Goal: Navigation & Orientation: Find specific page/section

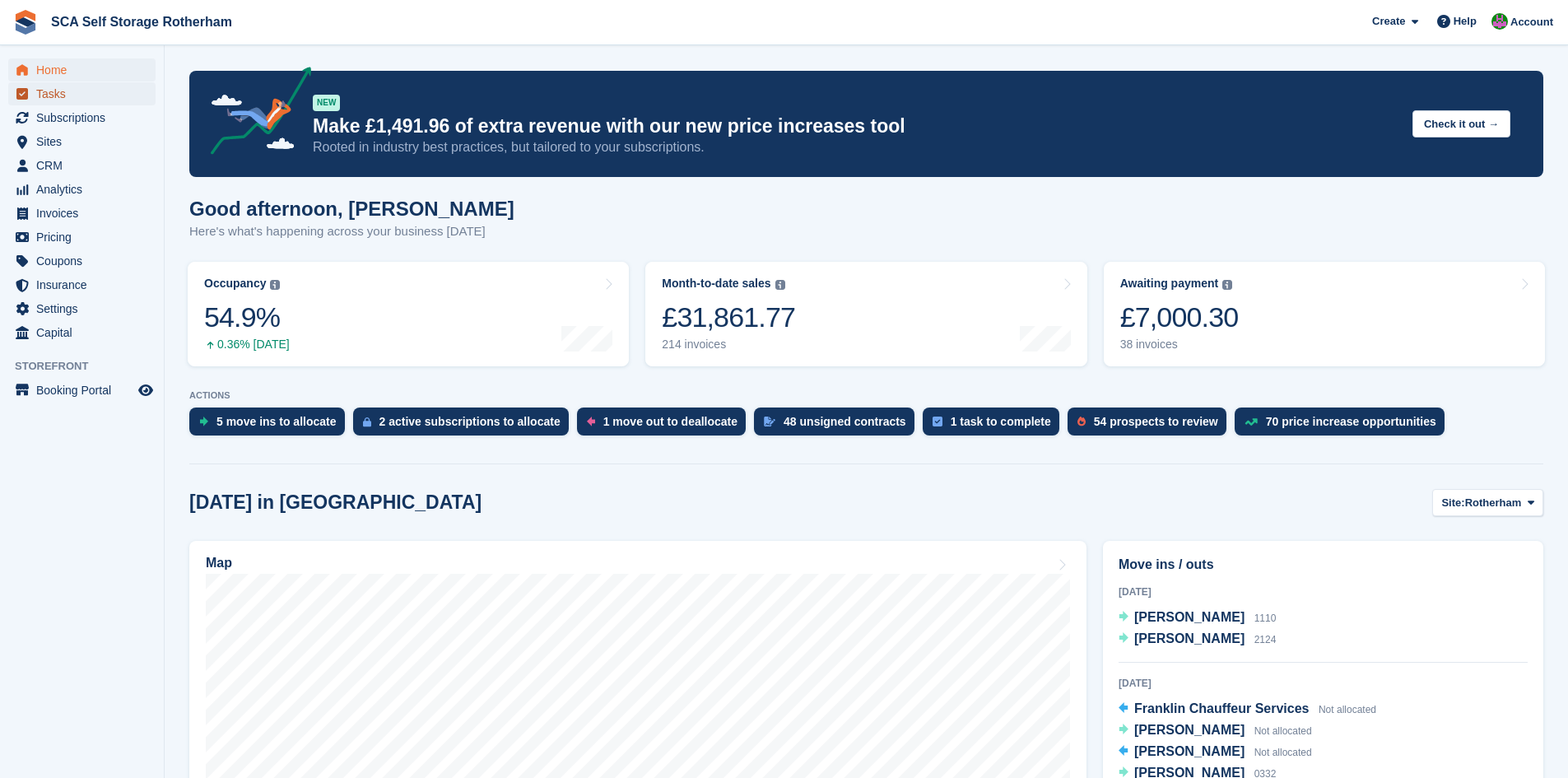
click at [76, 83] on span "Tasks" at bounding box center [85, 94] width 99 height 23
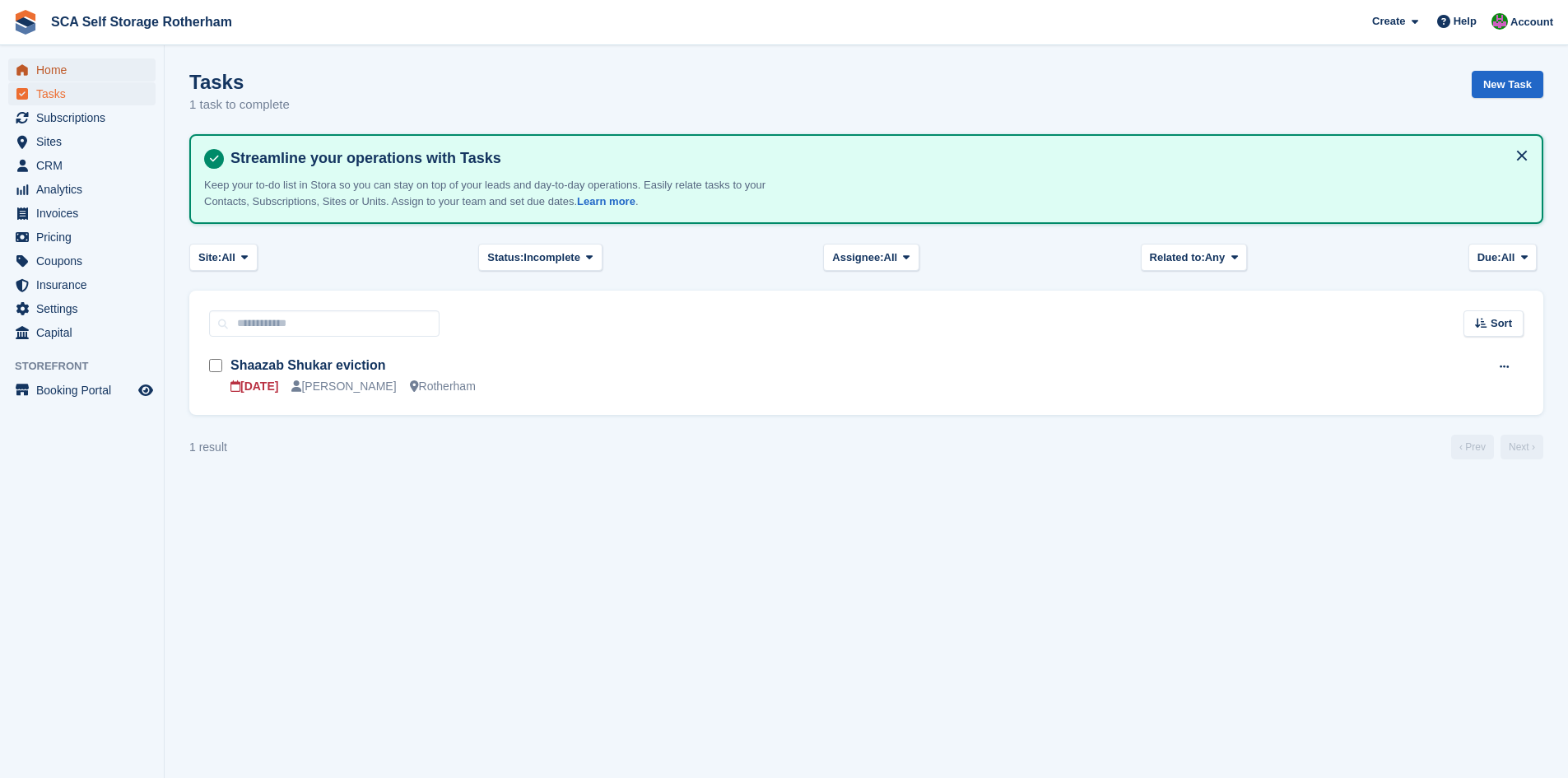
click at [91, 64] on span "Home" at bounding box center [85, 70] width 99 height 23
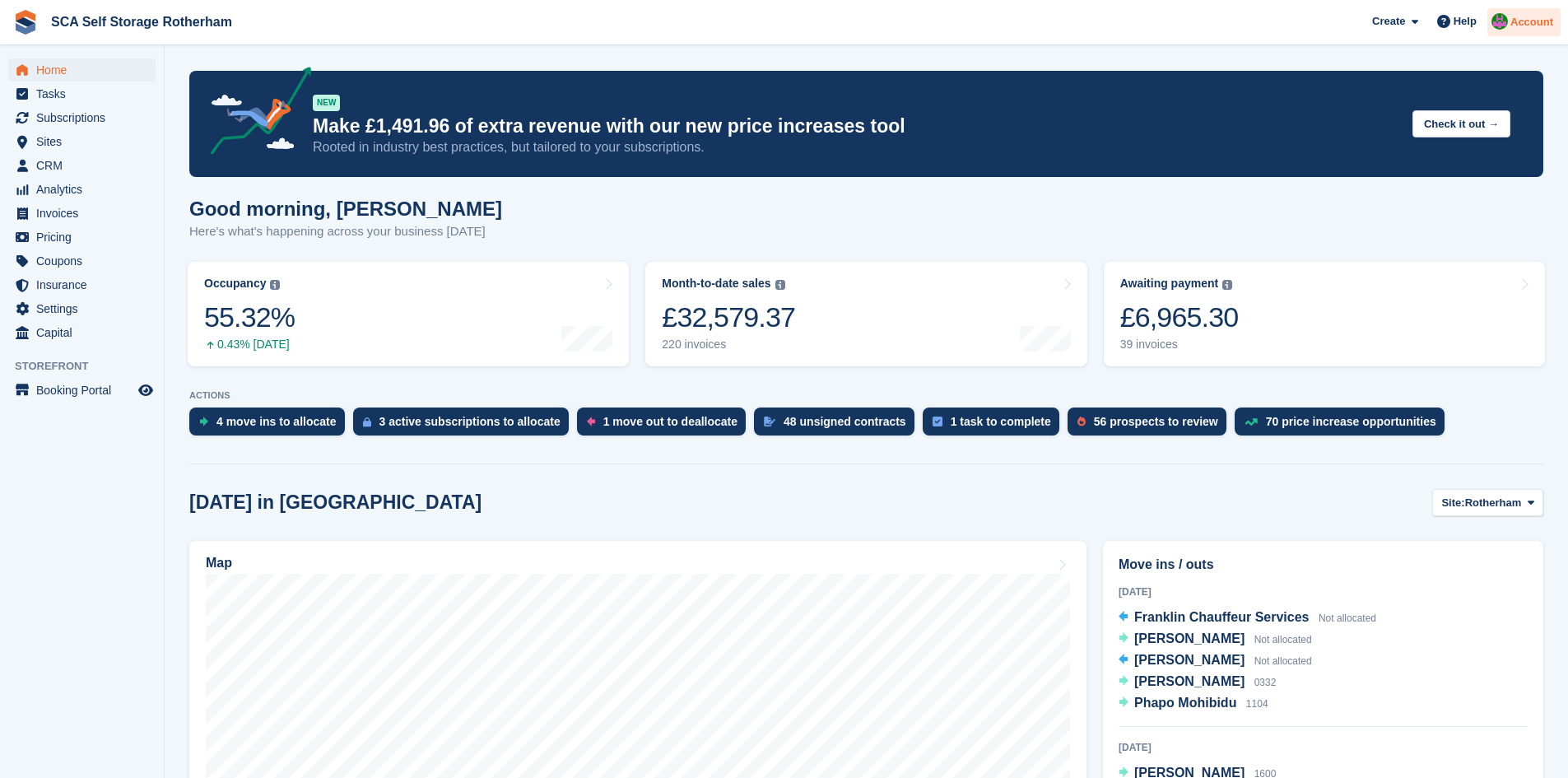
click at [1496, 31] on div at bounding box center [1499, 24] width 17 height 22
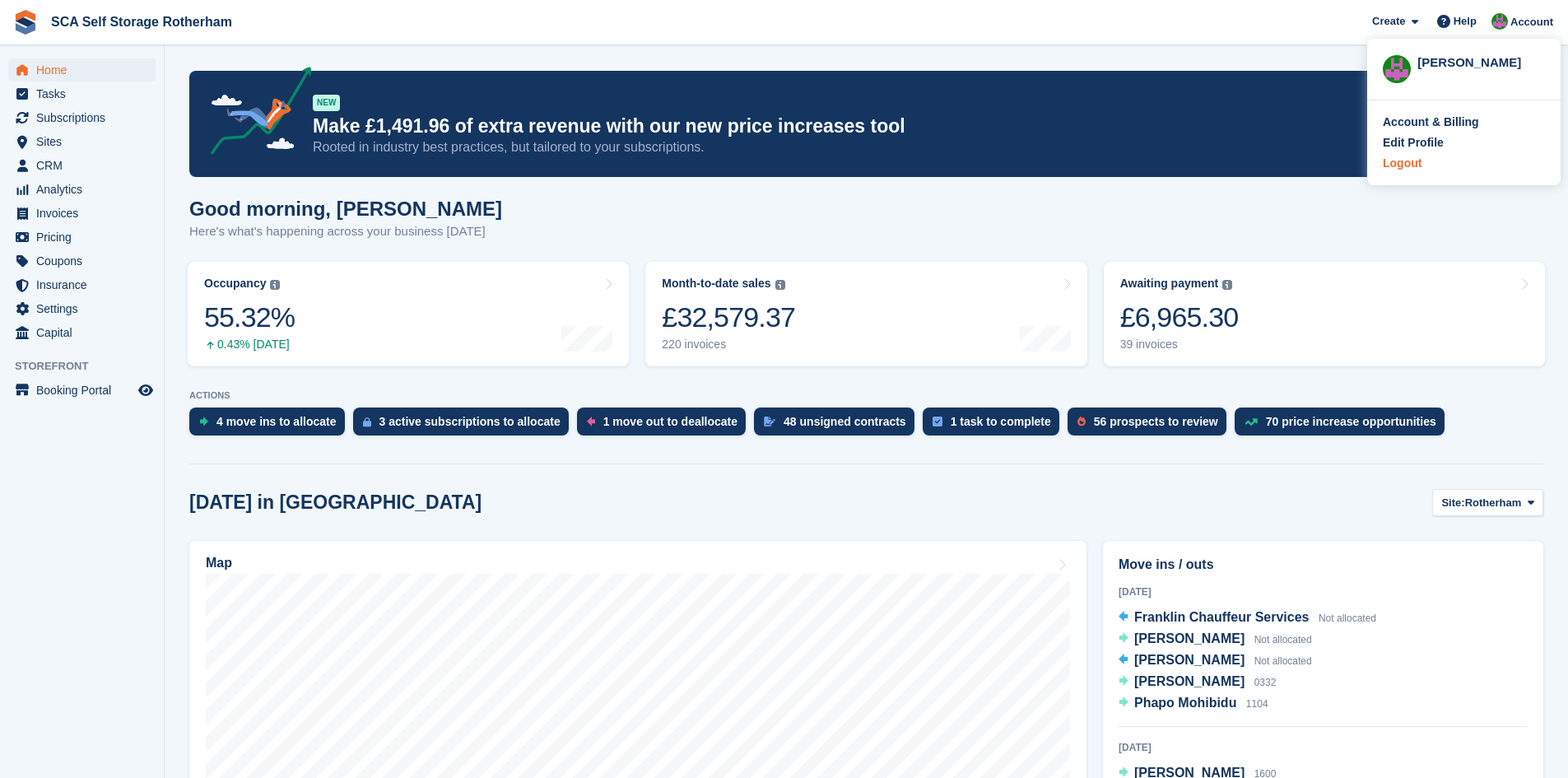
click at [1404, 161] on div "Logout" at bounding box center [1402, 162] width 39 height 17
